Goal: Task Accomplishment & Management: Manage account settings

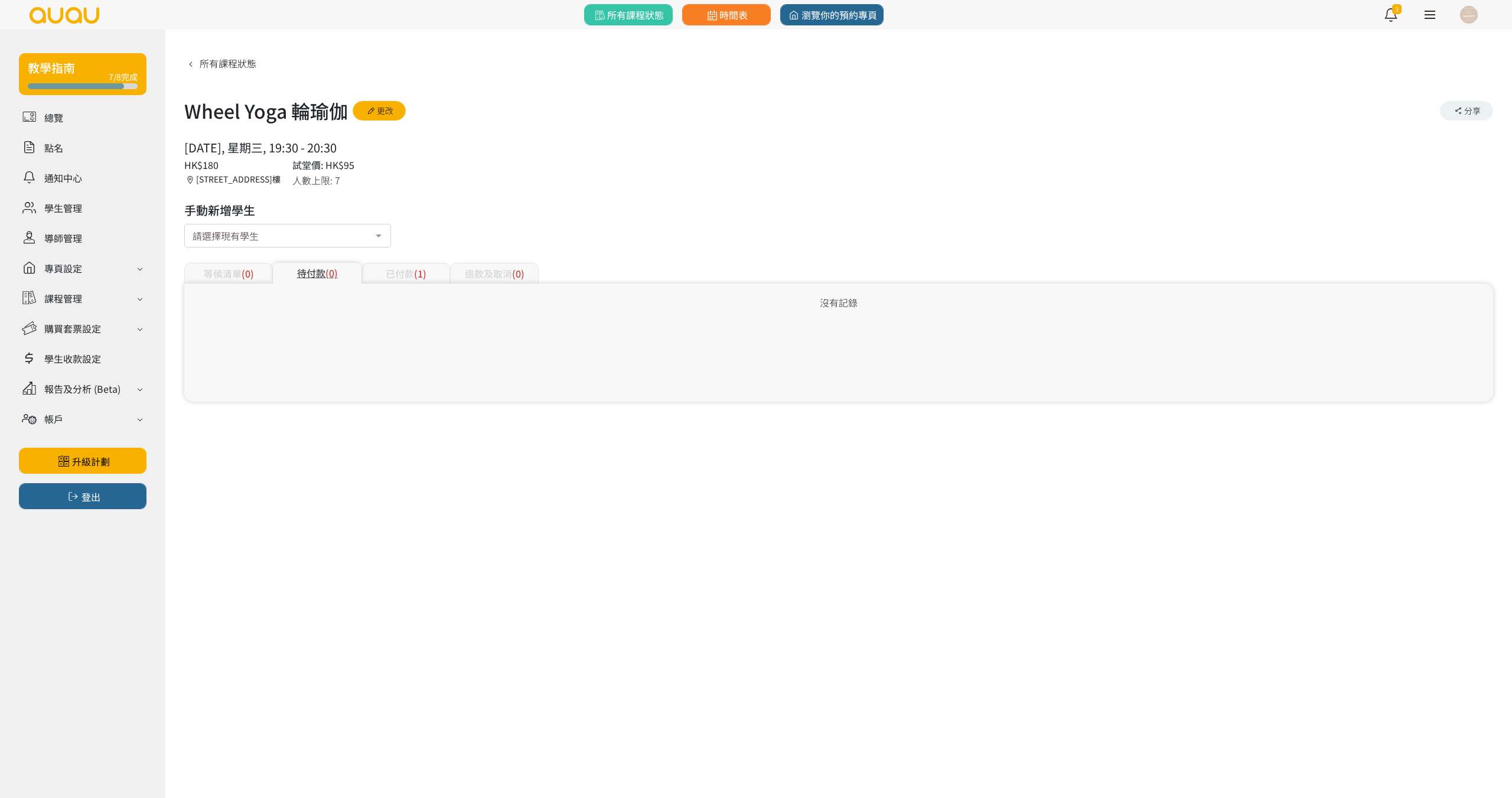
click at [1432, 14] on link at bounding box center [1431, 15] width 30 height 30
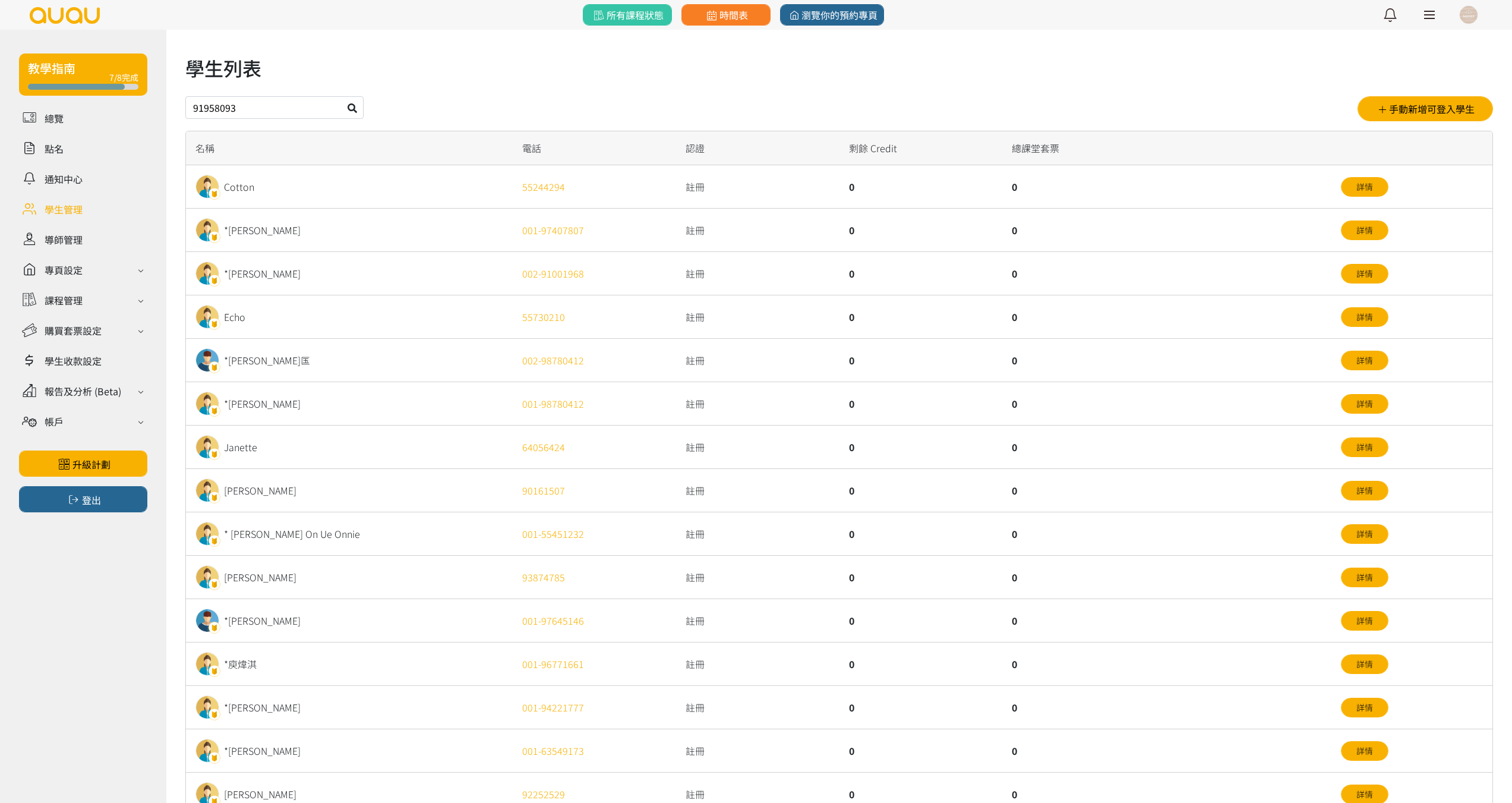
type input "91958093"
click at [352, 106] on icon at bounding box center [352, 108] width 9 height 9
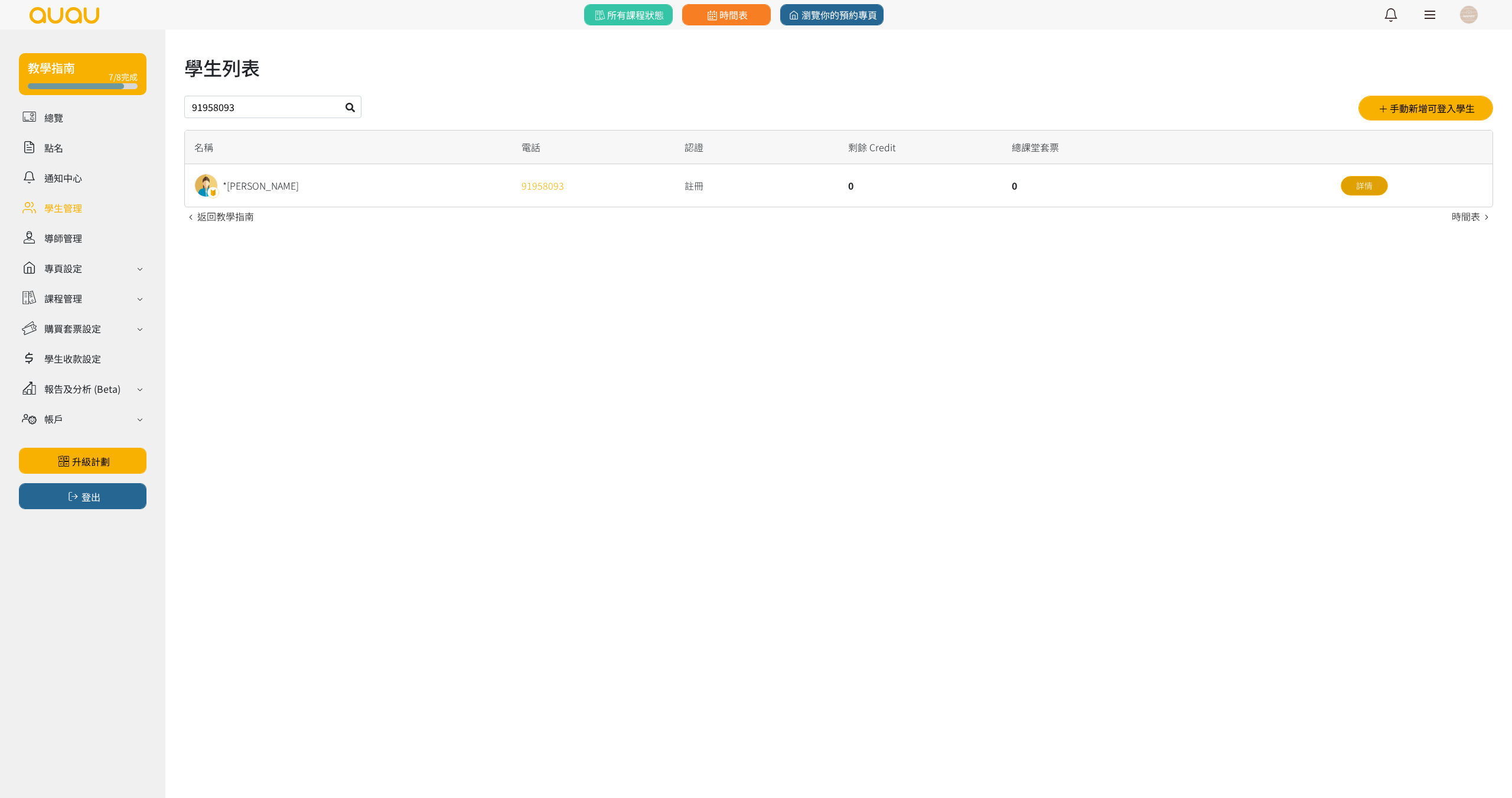
click at [1381, 191] on link "詳情" at bounding box center [1364, 185] width 47 height 19
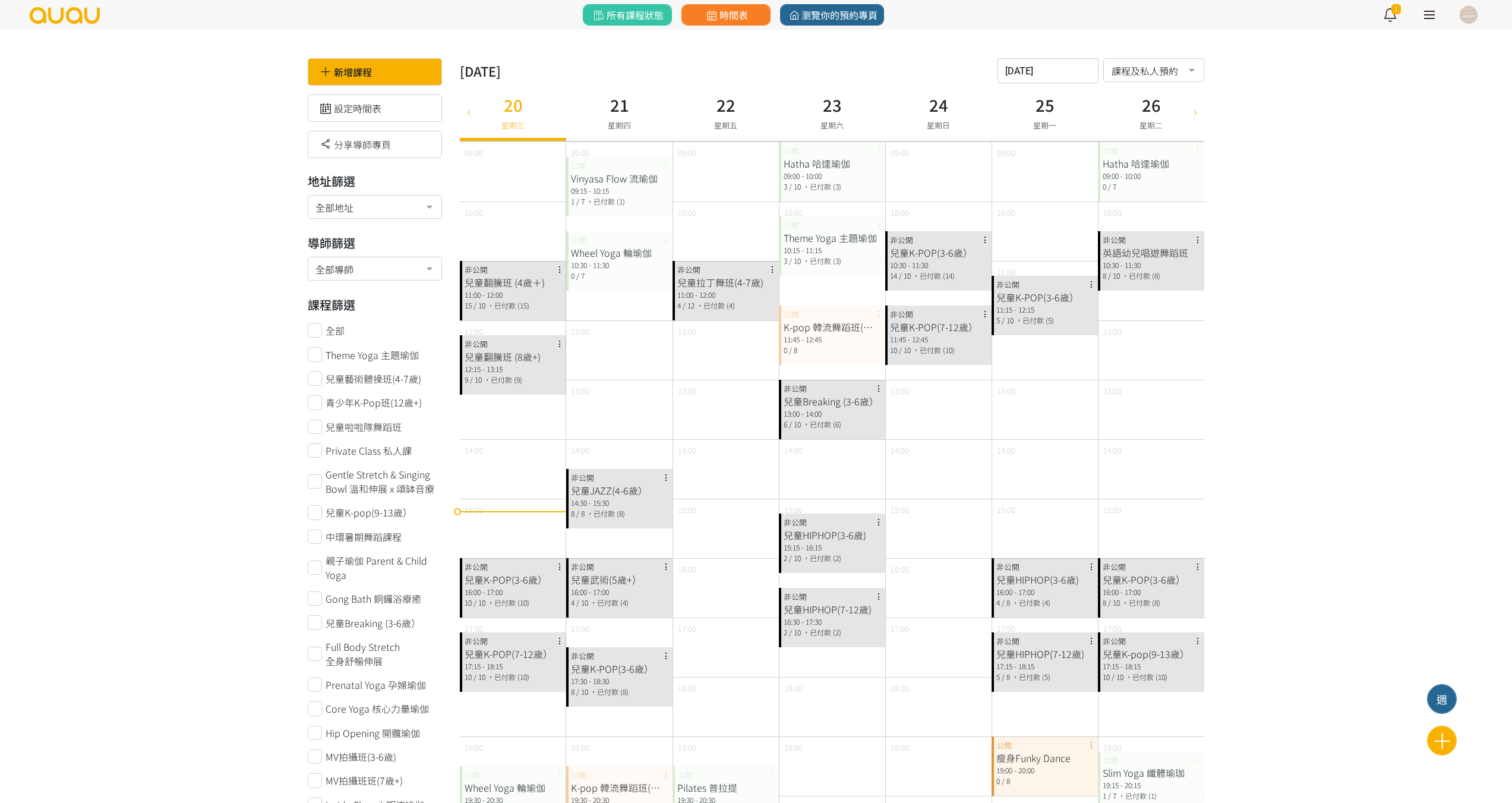
drag, startPoint x: 0, startPoint y: 0, endPoint x: 703, endPoint y: 29, distance: 703.6
click at [709, 14] on icon at bounding box center [711, 15] width 15 height 10
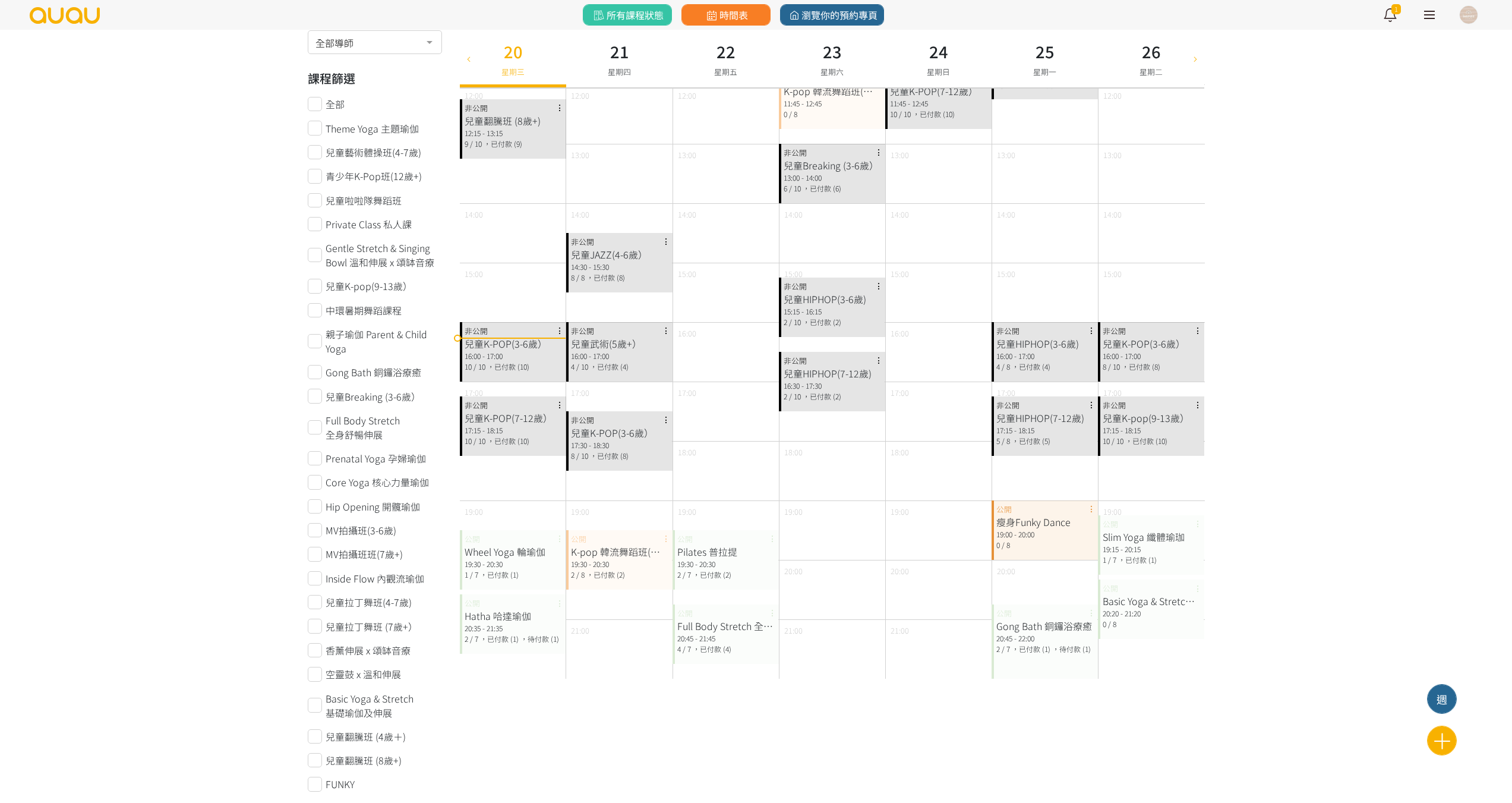
scroll to position [238, 0]
click at [516, 559] on div "19:30 - 20:30" at bounding box center [513, 562] width 97 height 10
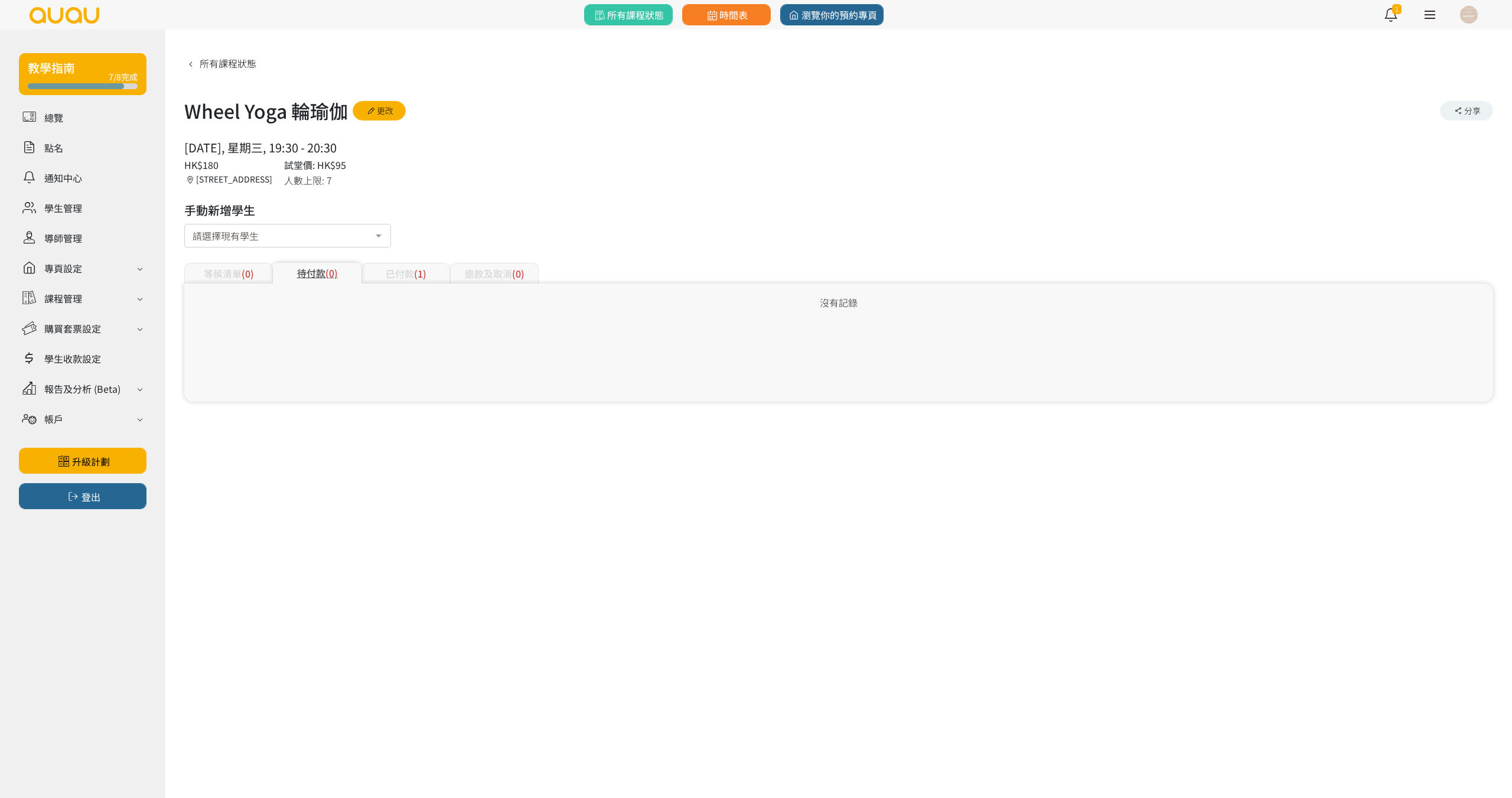
click at [410, 267] on div "已付款 (1)" at bounding box center [406, 273] width 89 height 20
click at [380, 118] on link "更改" at bounding box center [379, 110] width 53 height 19
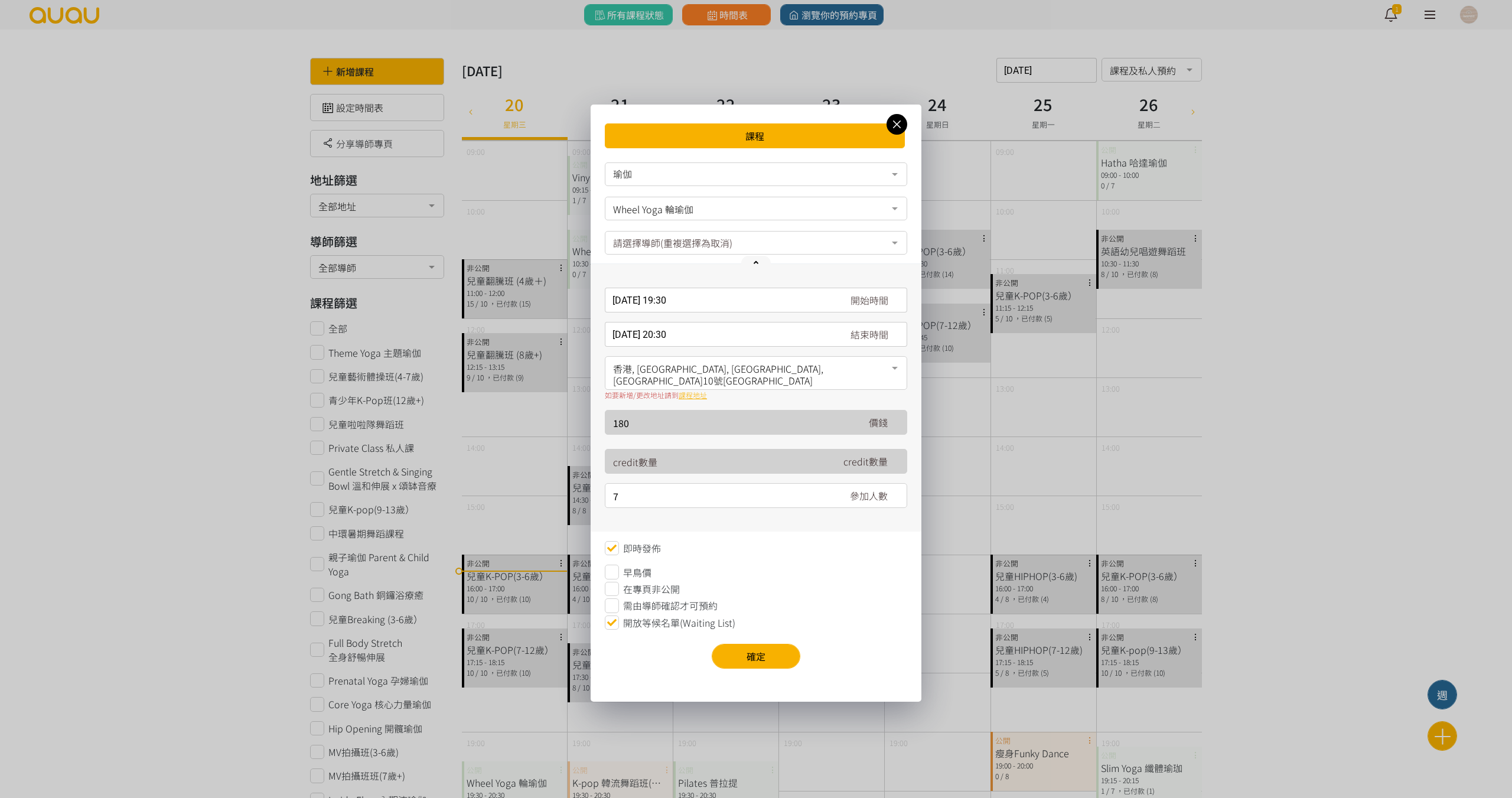
click at [640, 581] on span "在專頁非公開" at bounding box center [651, 588] width 56 height 14
click at [753, 646] on button "確定" at bounding box center [756, 655] width 89 height 25
